Goal: Navigation & Orientation: Understand site structure

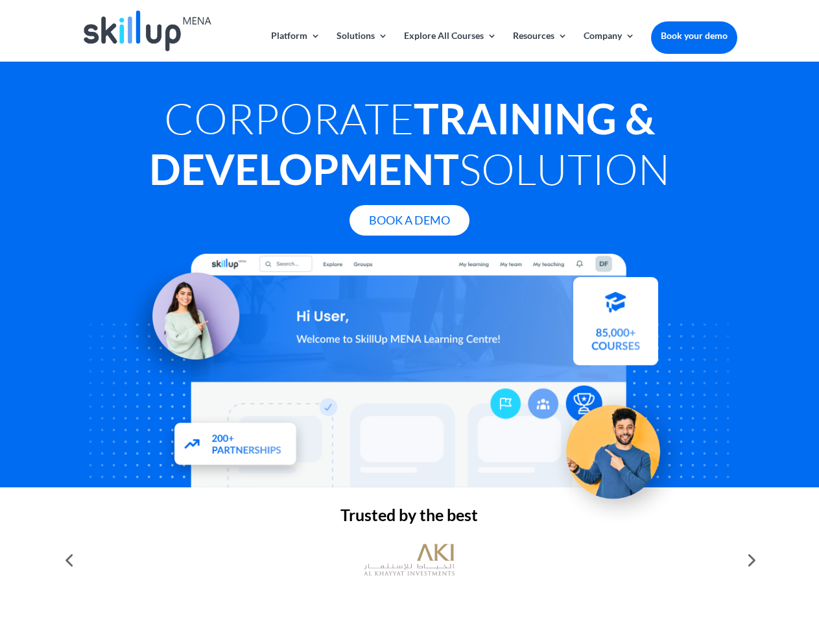
click at [409, 311] on div at bounding box center [409, 371] width 655 height 234
click at [361, 46] on link "Solutions" at bounding box center [362, 46] width 51 height 30
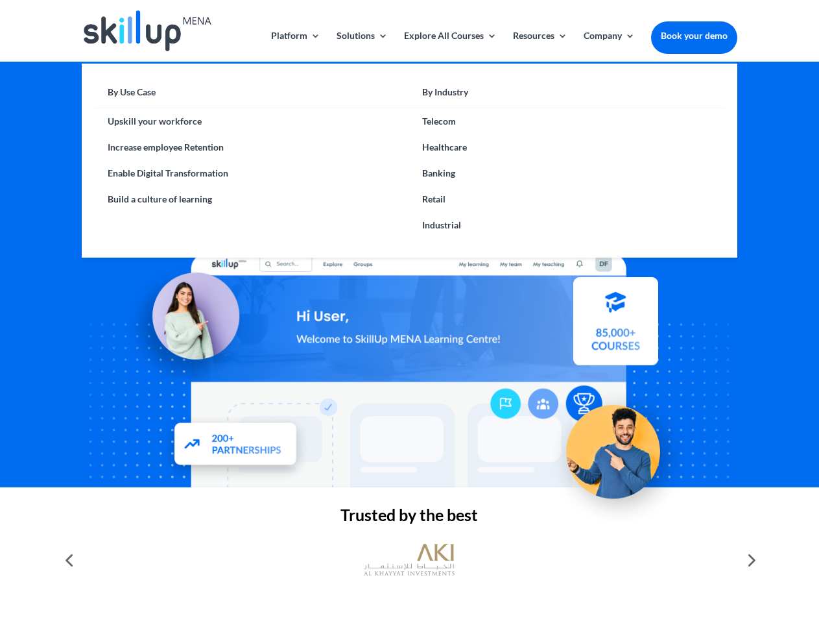
click at [450, 46] on link "Explore All Courses" at bounding box center [450, 46] width 93 height 30
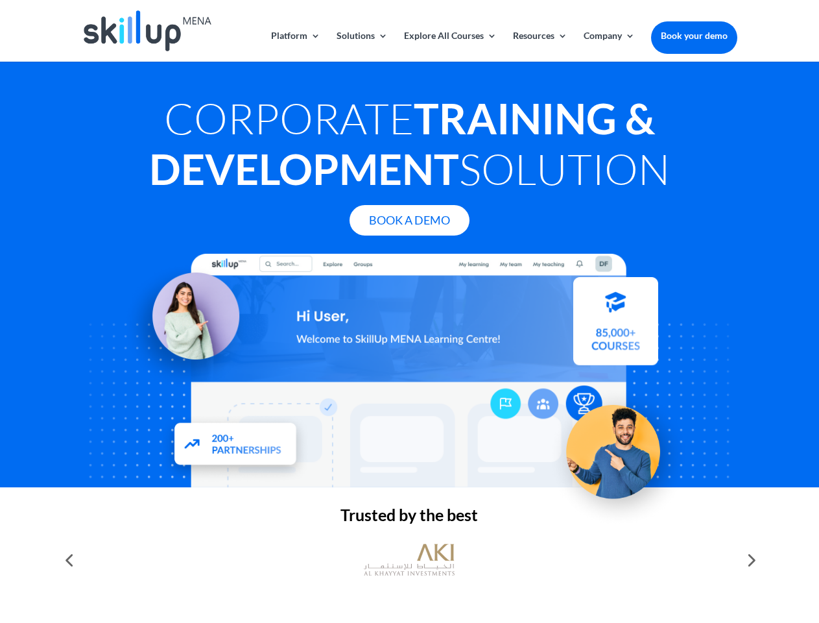
click at [539, 46] on link "Resources" at bounding box center [540, 46] width 54 height 30
click at [609, 46] on link "Company" at bounding box center [609, 46] width 51 height 30
click at [409, 560] on img at bounding box center [409, 559] width 91 height 45
